Goal: Register for event/course

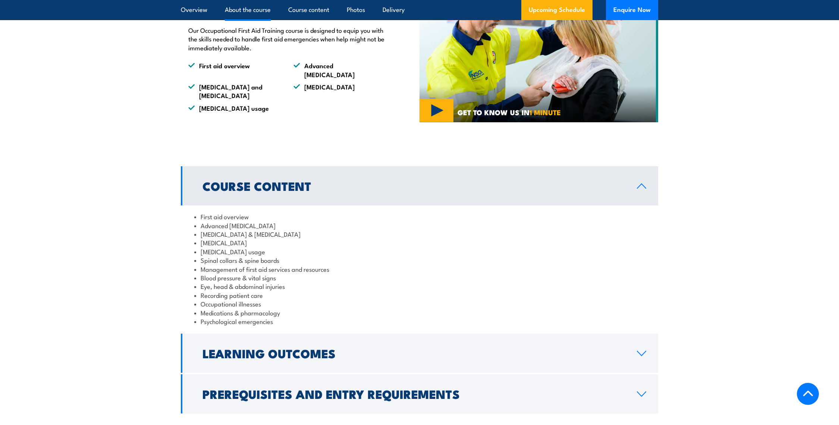
scroll to position [621, 0]
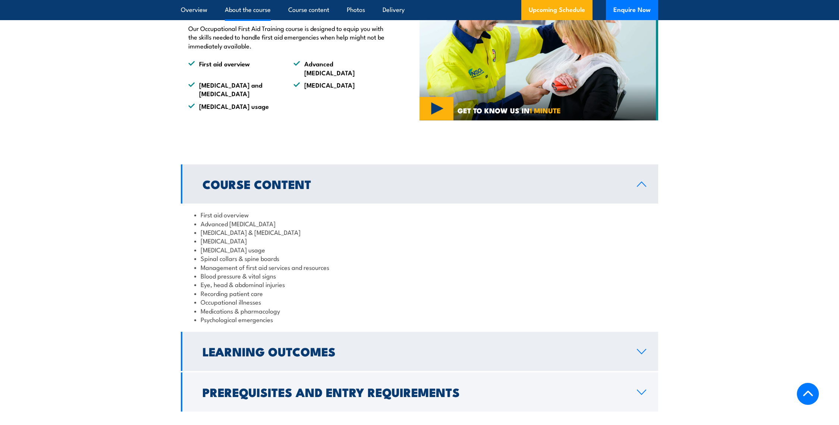
click at [247, 347] on h2 "Learning Outcomes" at bounding box center [413, 351] width 422 height 10
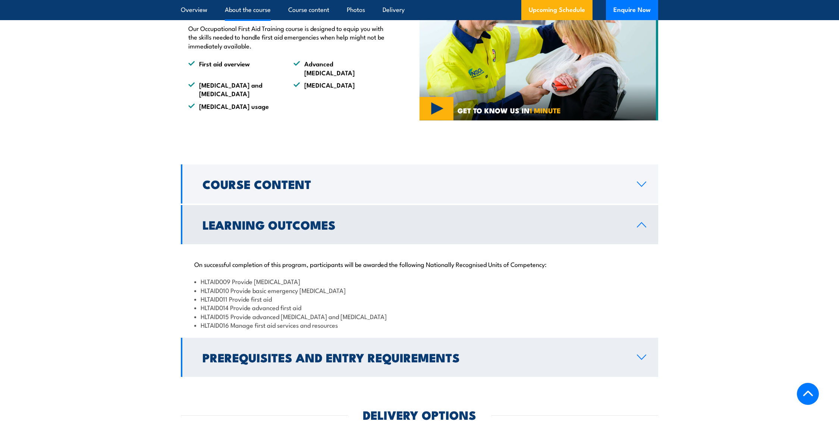
click at [247, 352] on h2 "Prerequisites and Entry Requirements" at bounding box center [413, 357] width 422 height 10
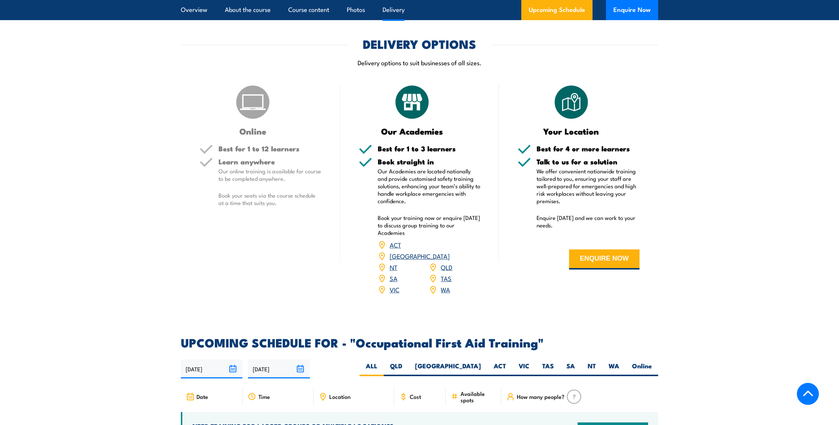
scroll to position [1119, 0]
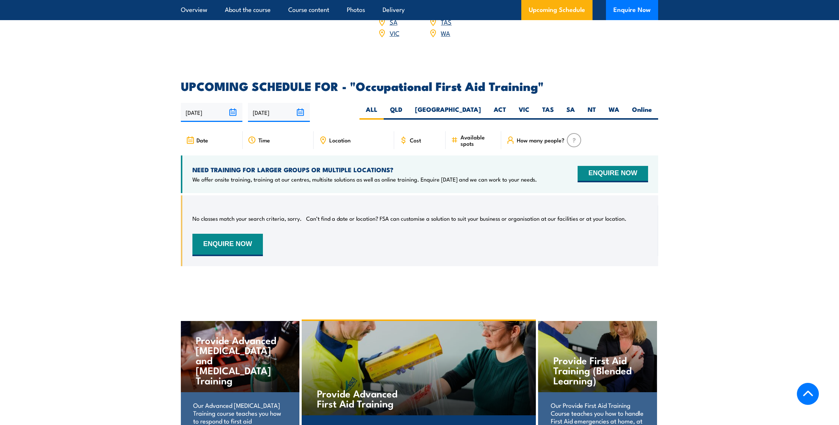
scroll to position [1367, 0]
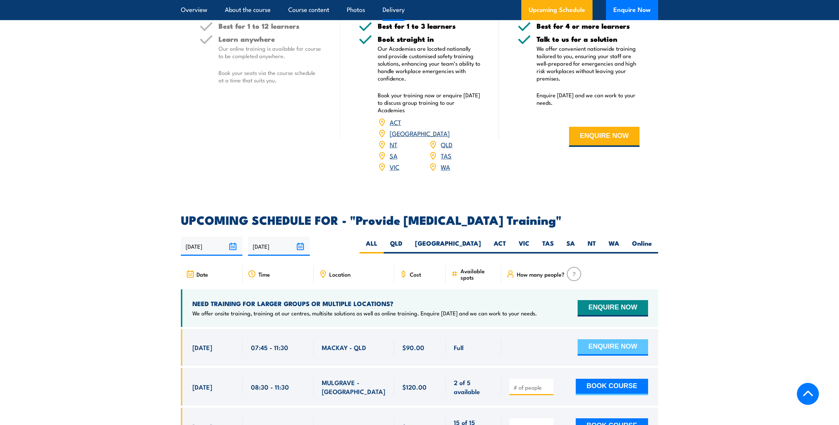
scroll to position [1119, 0]
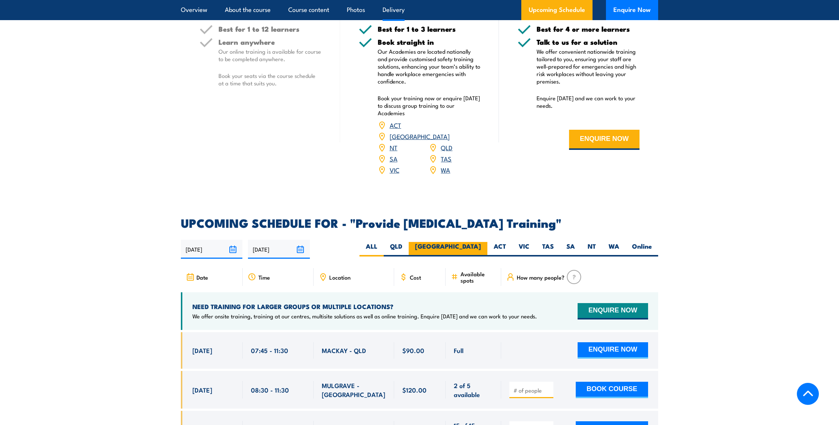
click at [481, 252] on label "[GEOGRAPHIC_DATA]" at bounding box center [448, 249] width 79 height 15
click at [481, 247] on input "[GEOGRAPHIC_DATA]" at bounding box center [483, 244] width 5 height 5
radio input "true"
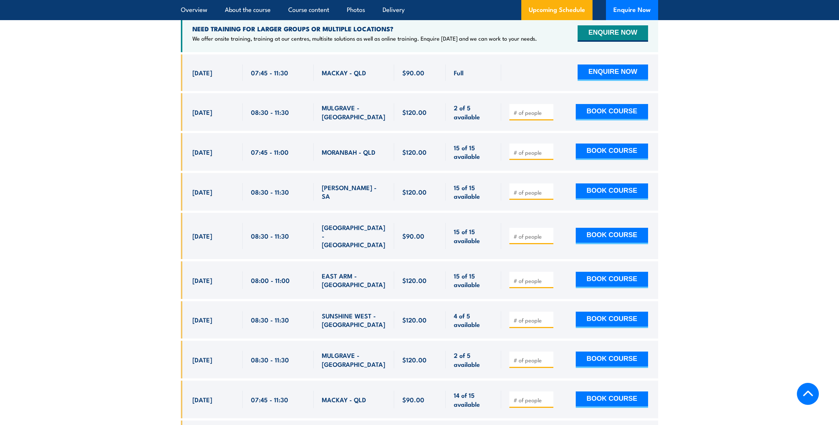
scroll to position [1408, 0]
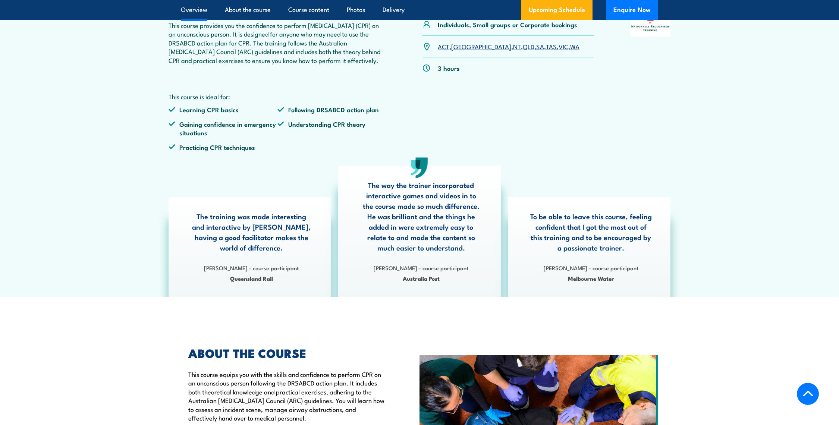
scroll to position [16, 0]
